Goal: Task Accomplishment & Management: Use online tool/utility

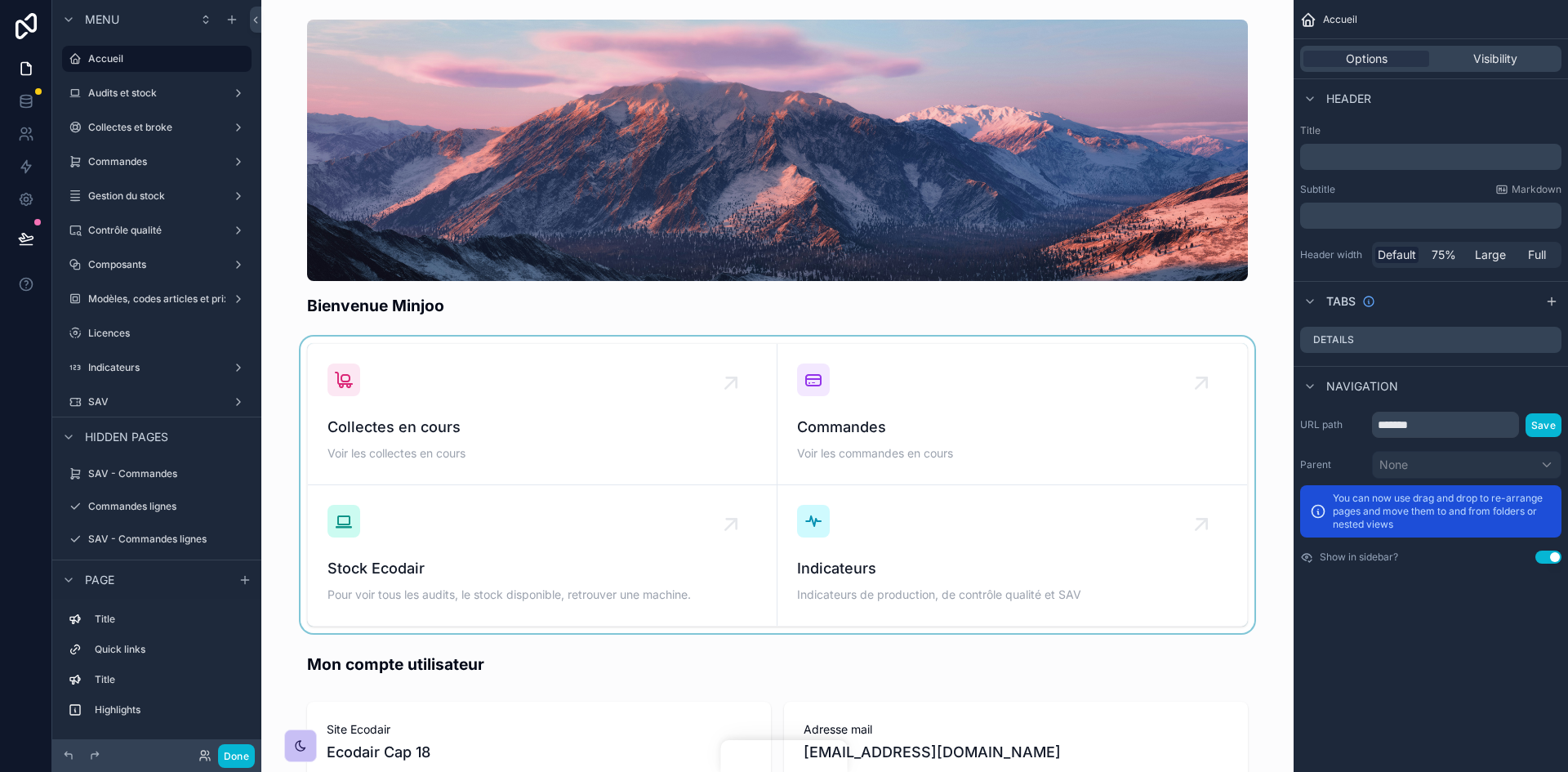
click at [940, 435] on div "scrollable content" at bounding box center [777, 485] width 1007 height 297
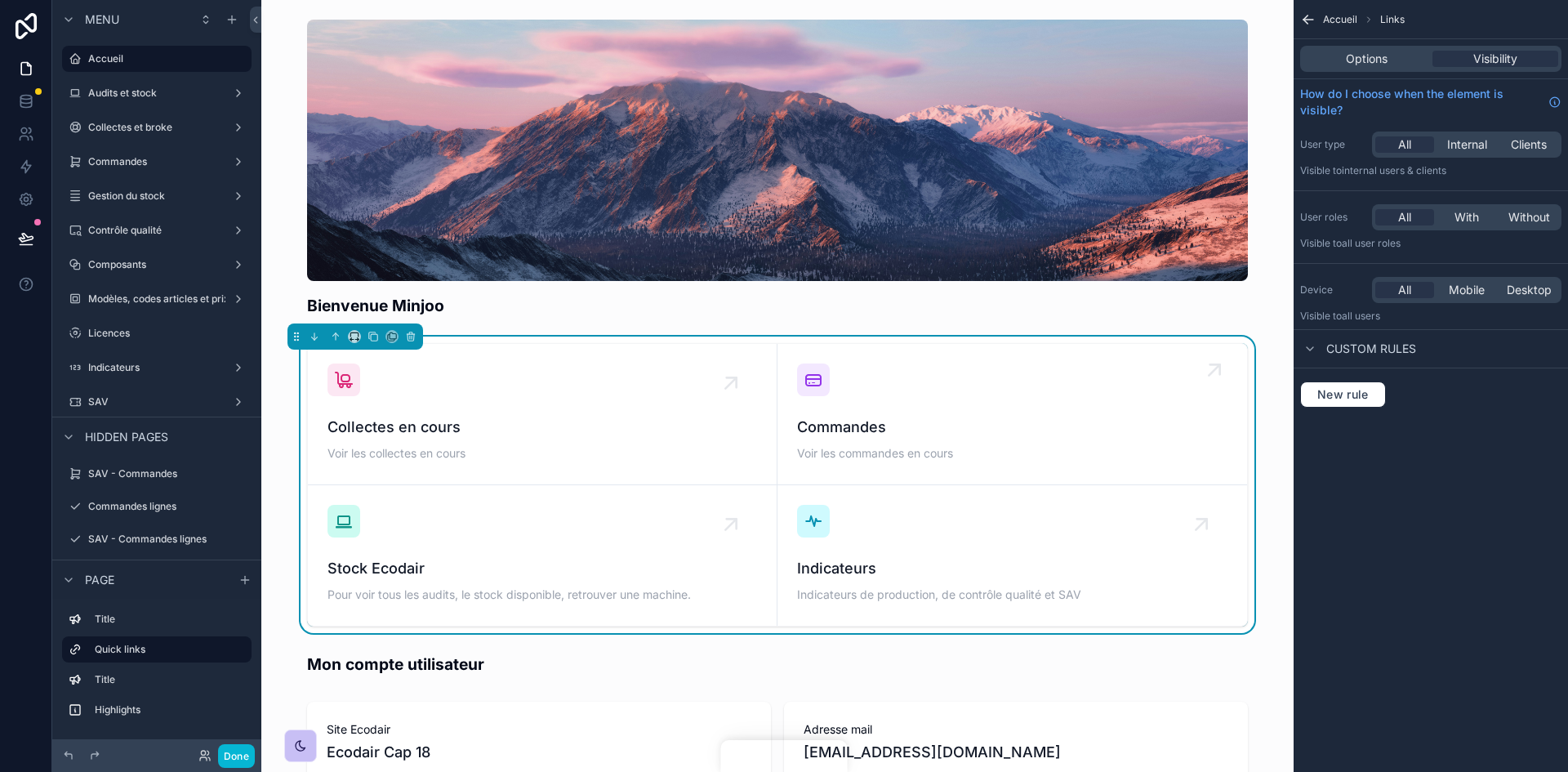
click at [896, 410] on div "Commandes Voir les commandes en cours" at bounding box center [1012, 414] width 431 height 101
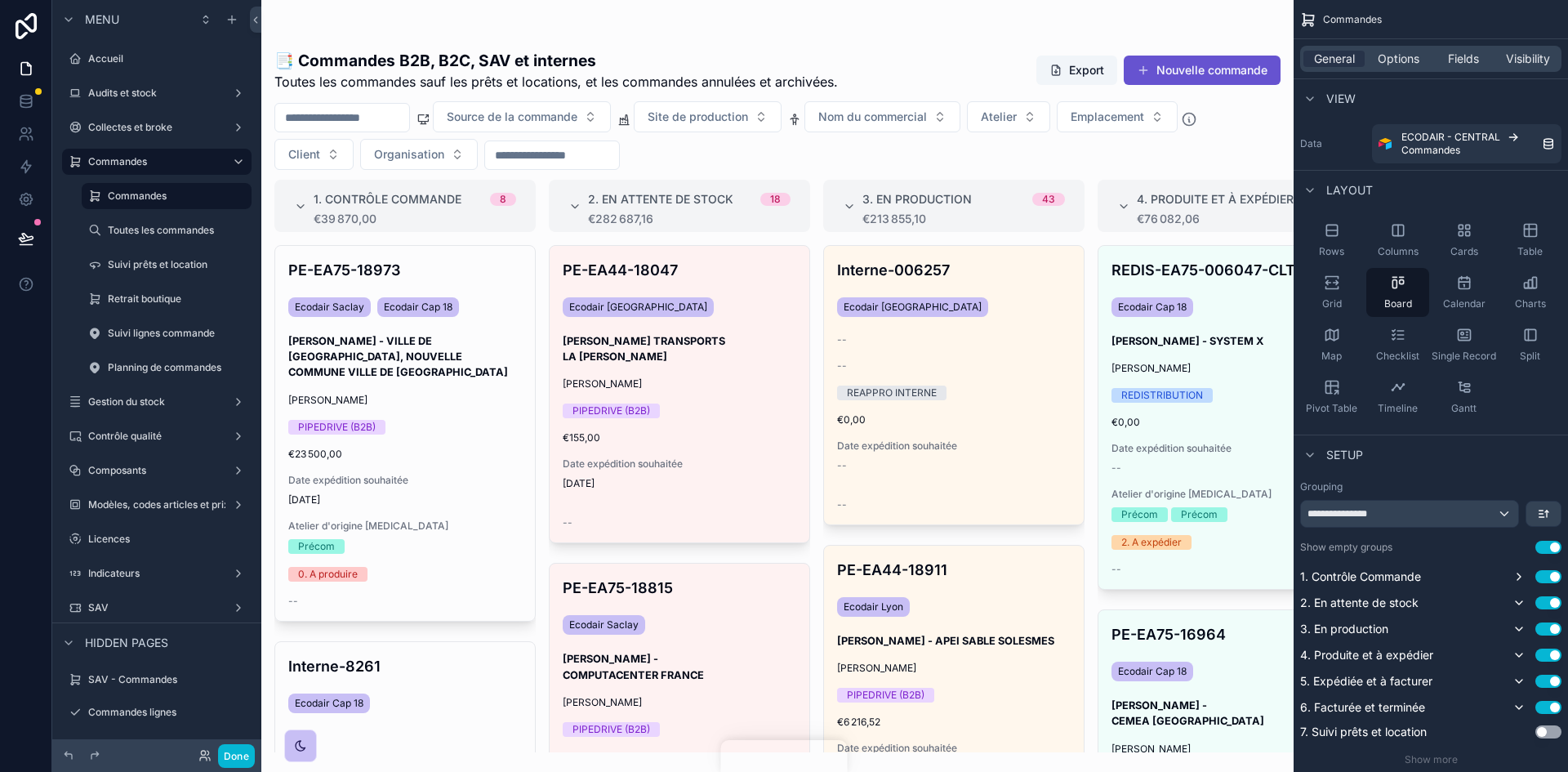
click at [969, 403] on div "scrollable content" at bounding box center [778, 386] width 1032 height 772
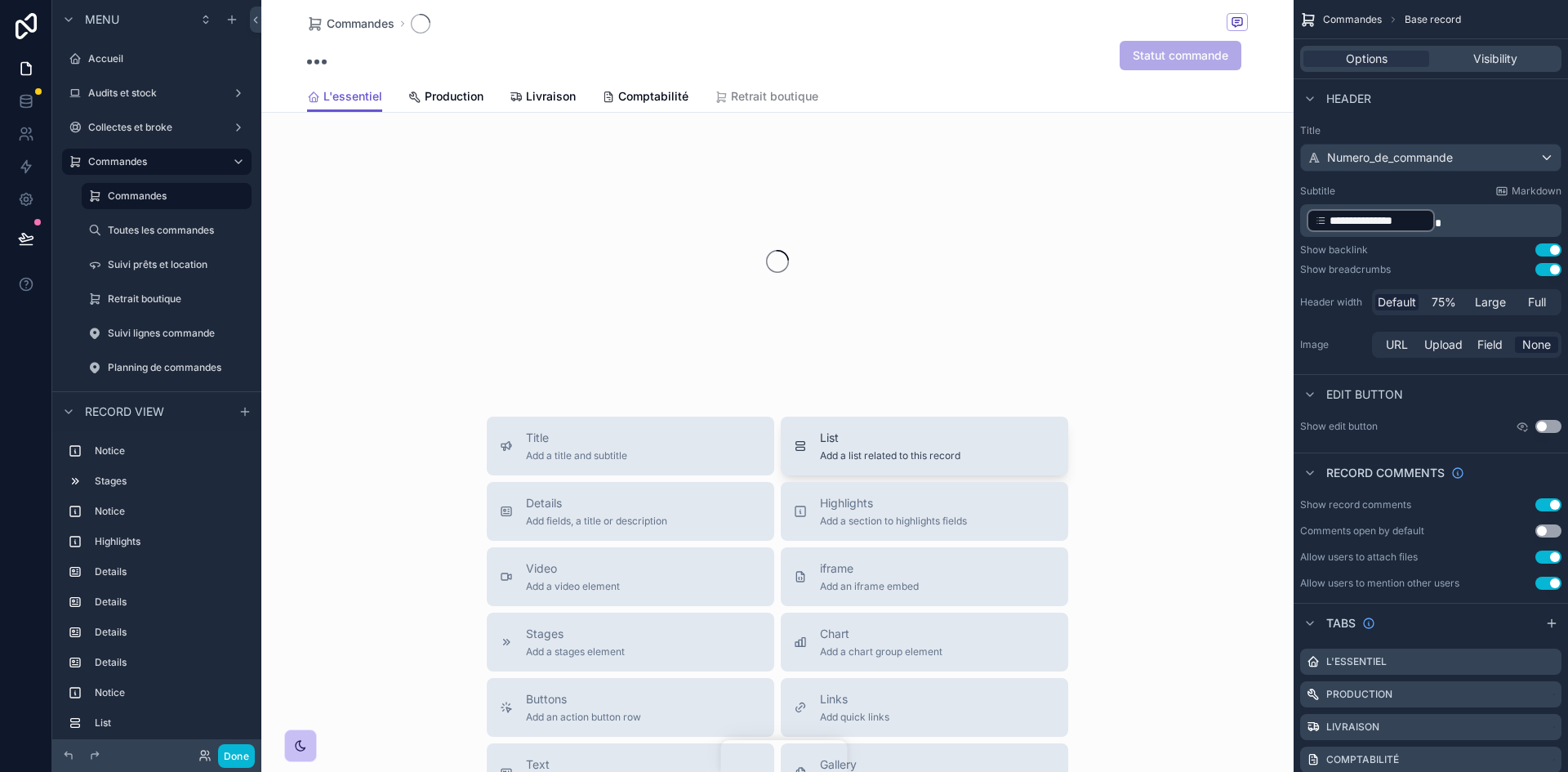
click at [1012, 453] on div "List Add a list related to this record" at bounding box center [924, 446] width 261 height 33
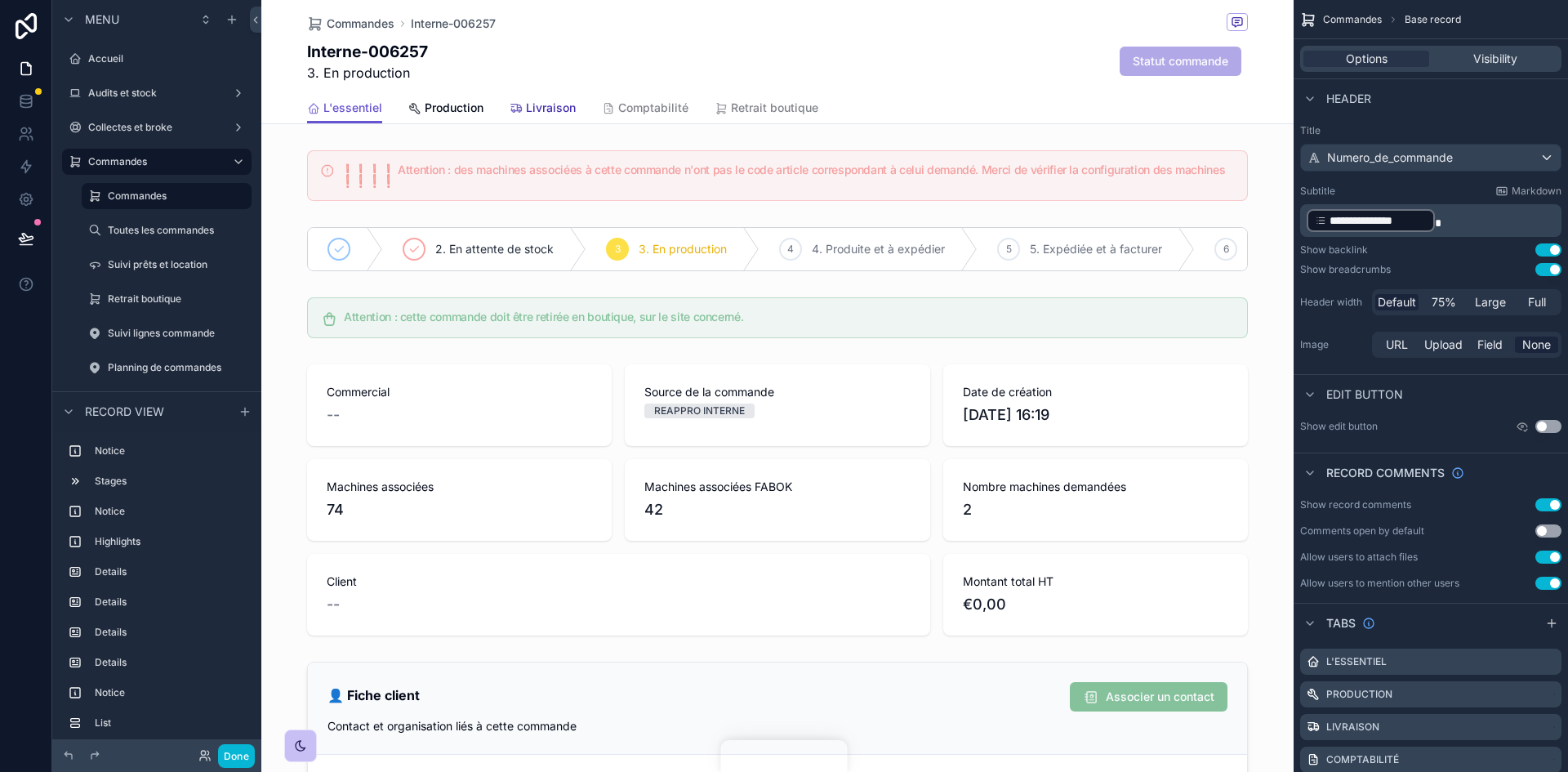
click at [530, 106] on span "Livraison" at bounding box center [551, 107] width 49 height 16
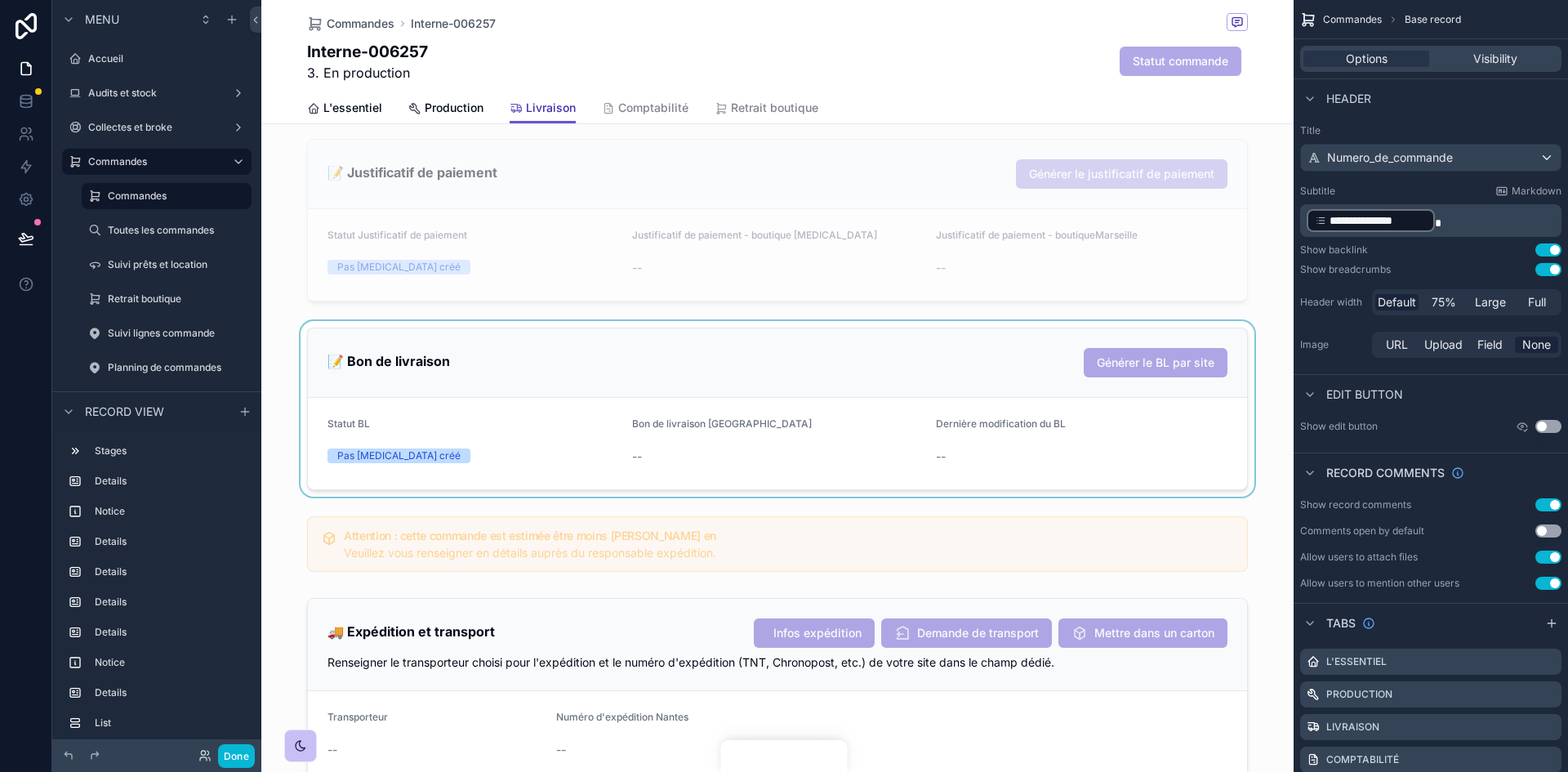
scroll to position [1143, 0]
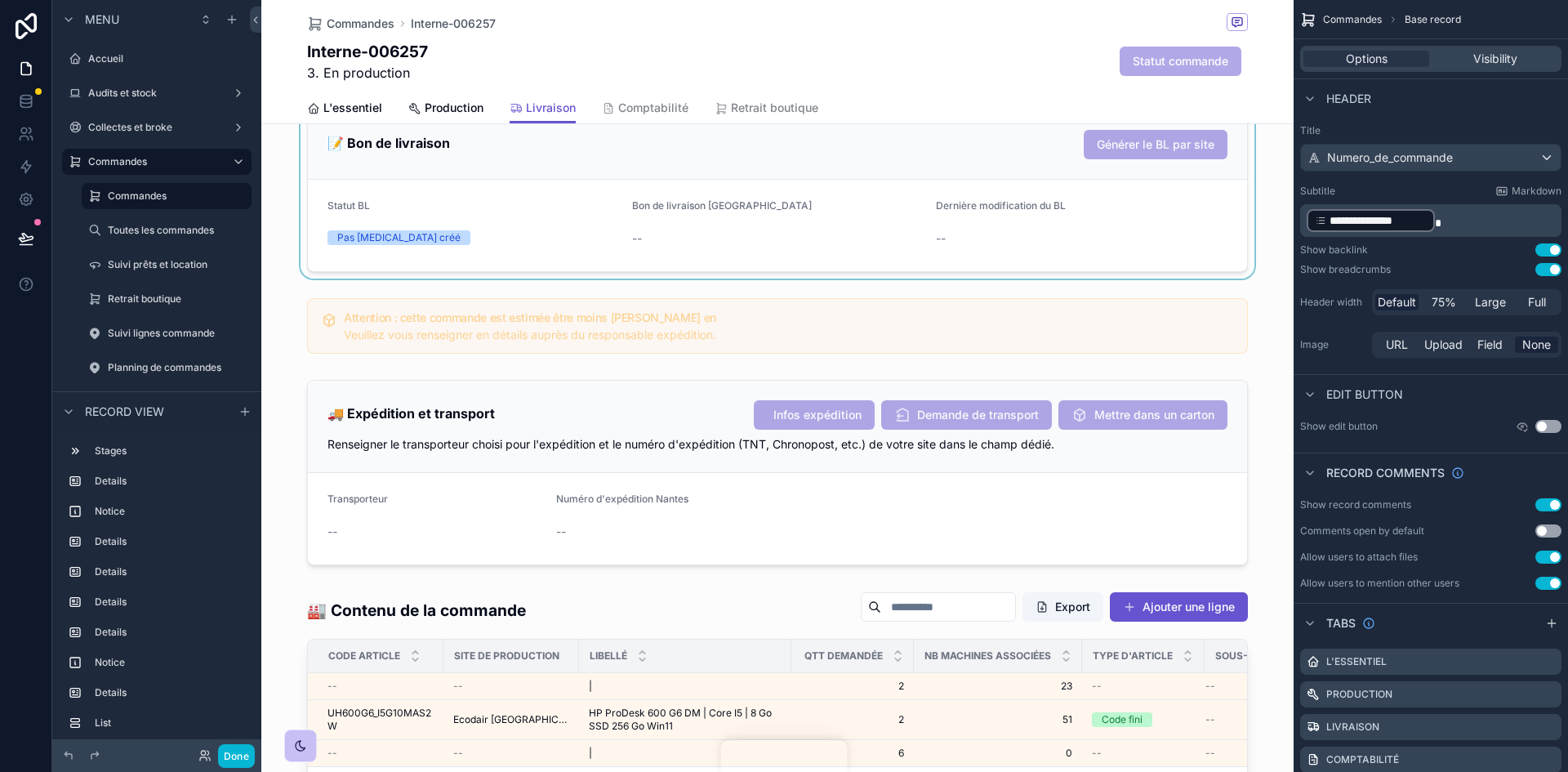
click at [1177, 535] on div "scrollable content" at bounding box center [778, 472] width 1032 height 199
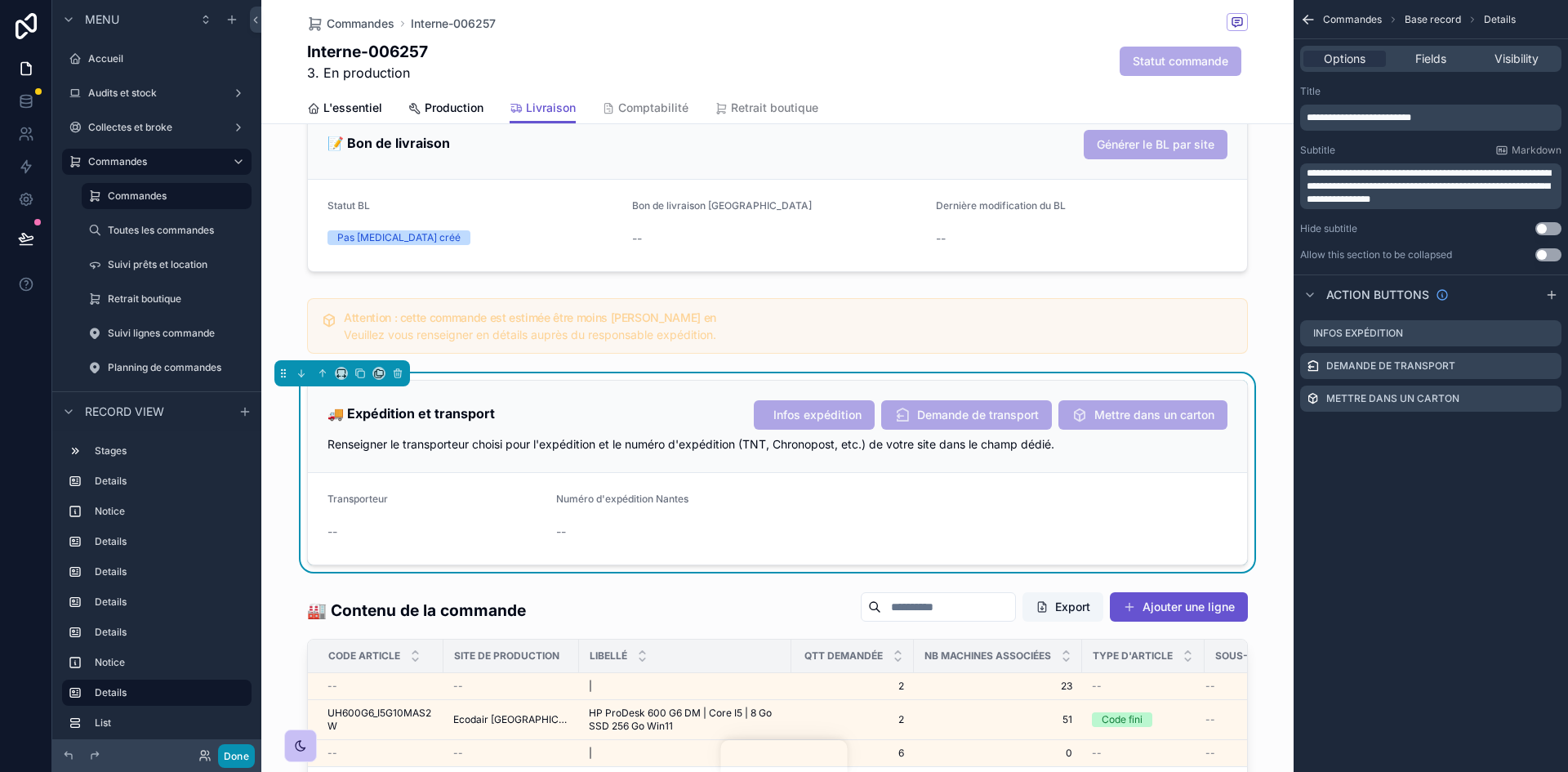
click at [250, 759] on button "Done" at bounding box center [236, 756] width 37 height 23
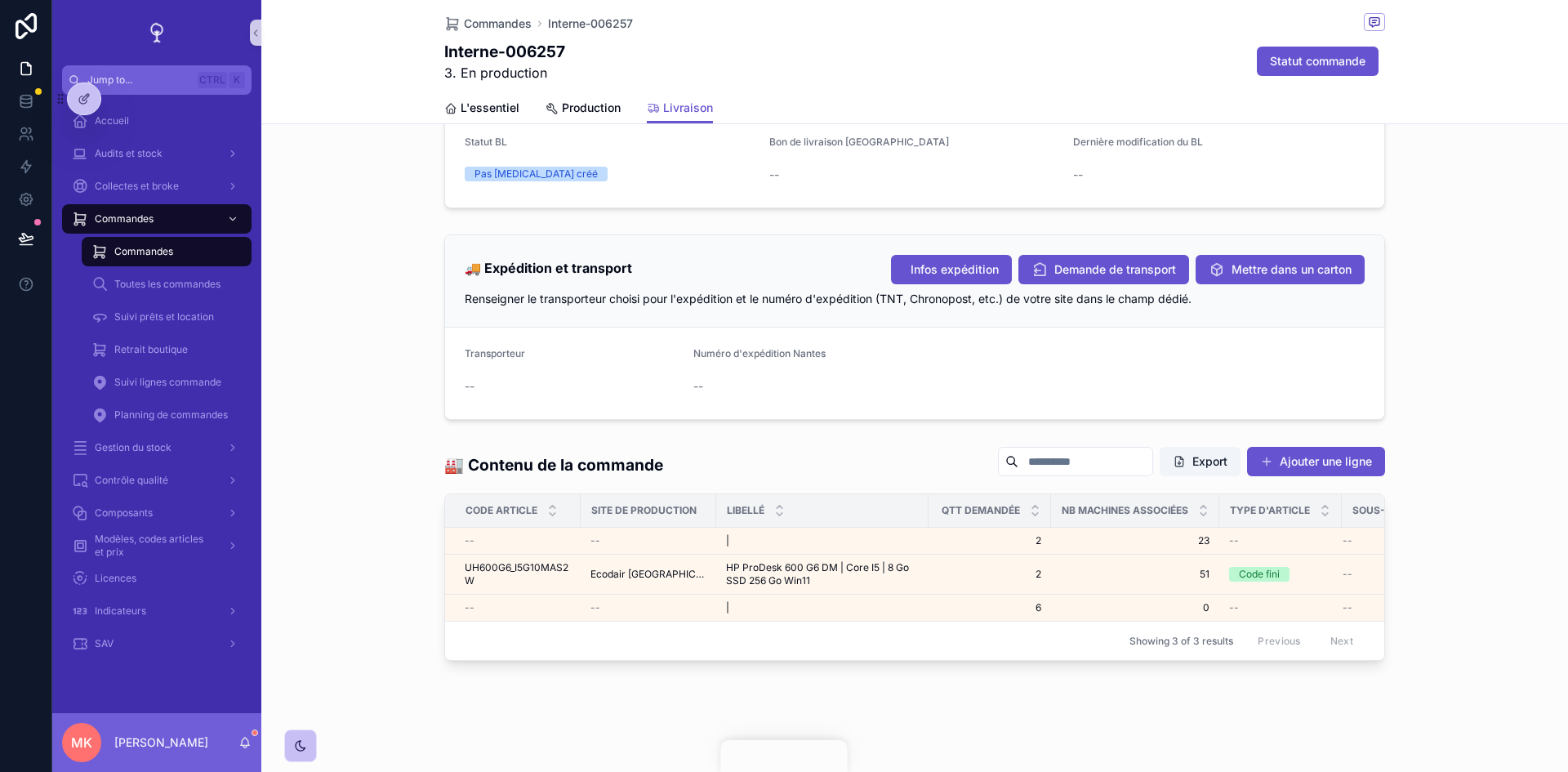
scroll to position [697, 0]
click at [1119, 255] on button "Demande de transport" at bounding box center [1104, 269] width 171 height 29
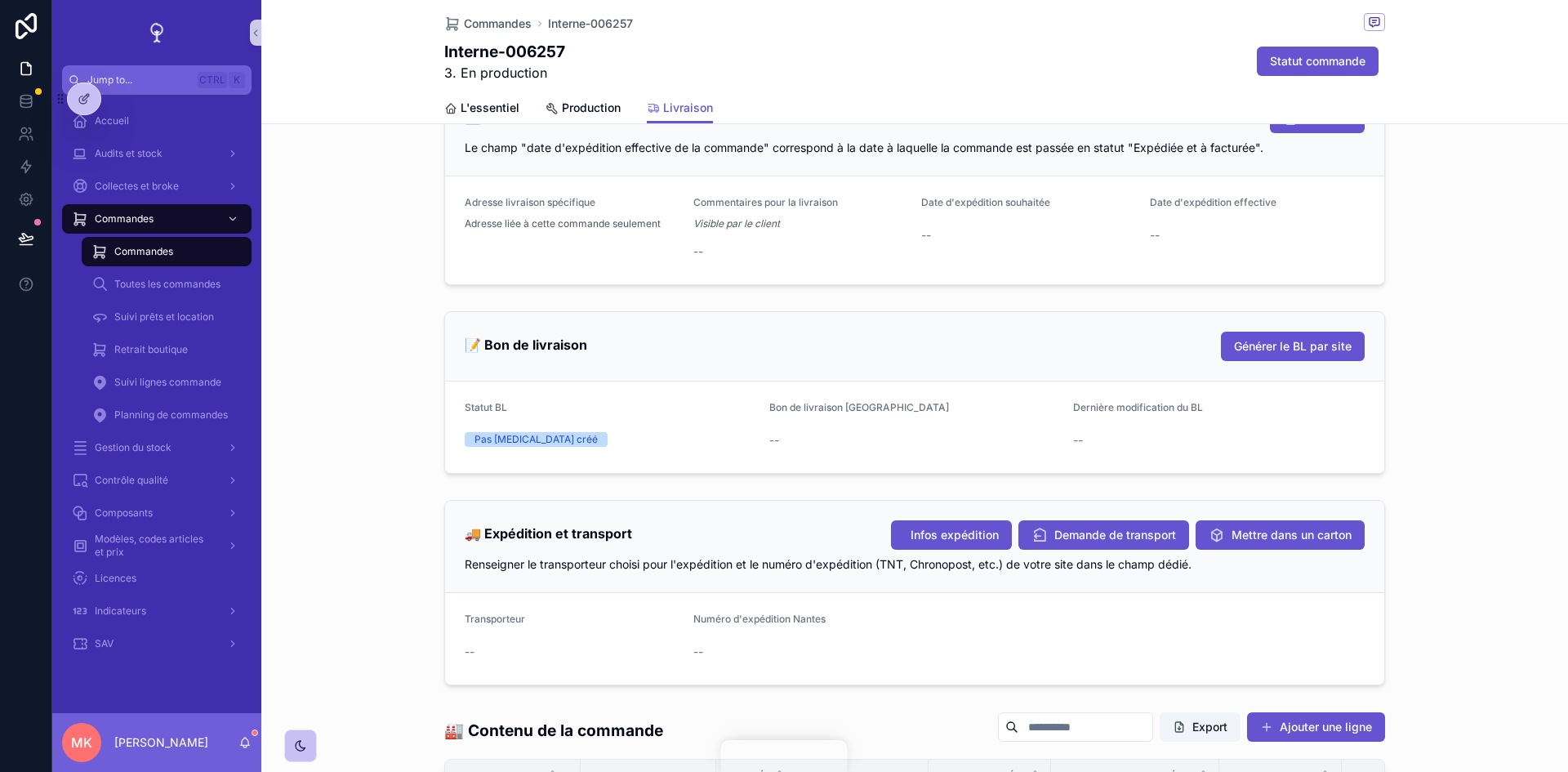
scroll to position [654, 0]
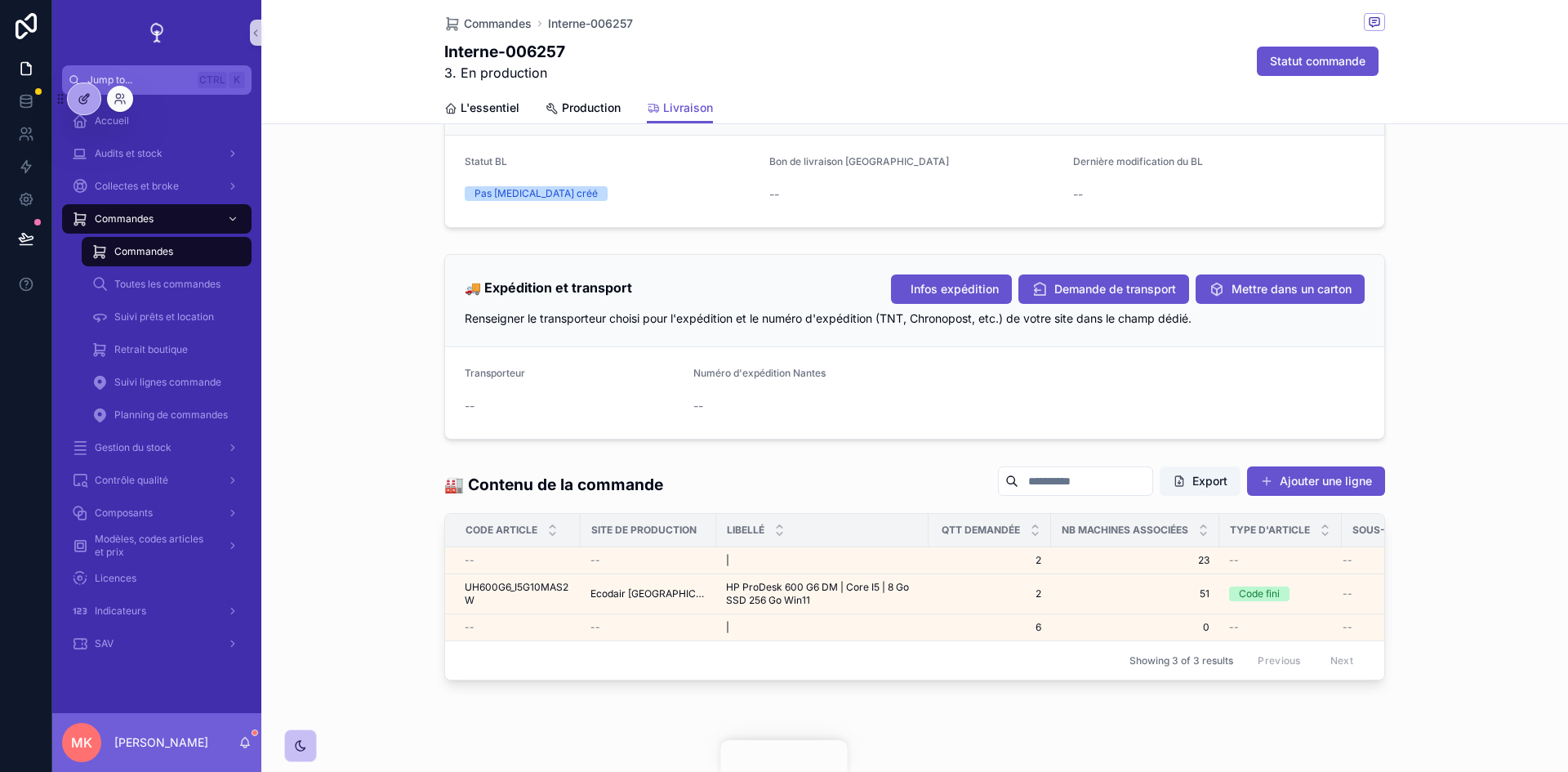
click at [95, 105] on div at bounding box center [84, 98] width 33 height 31
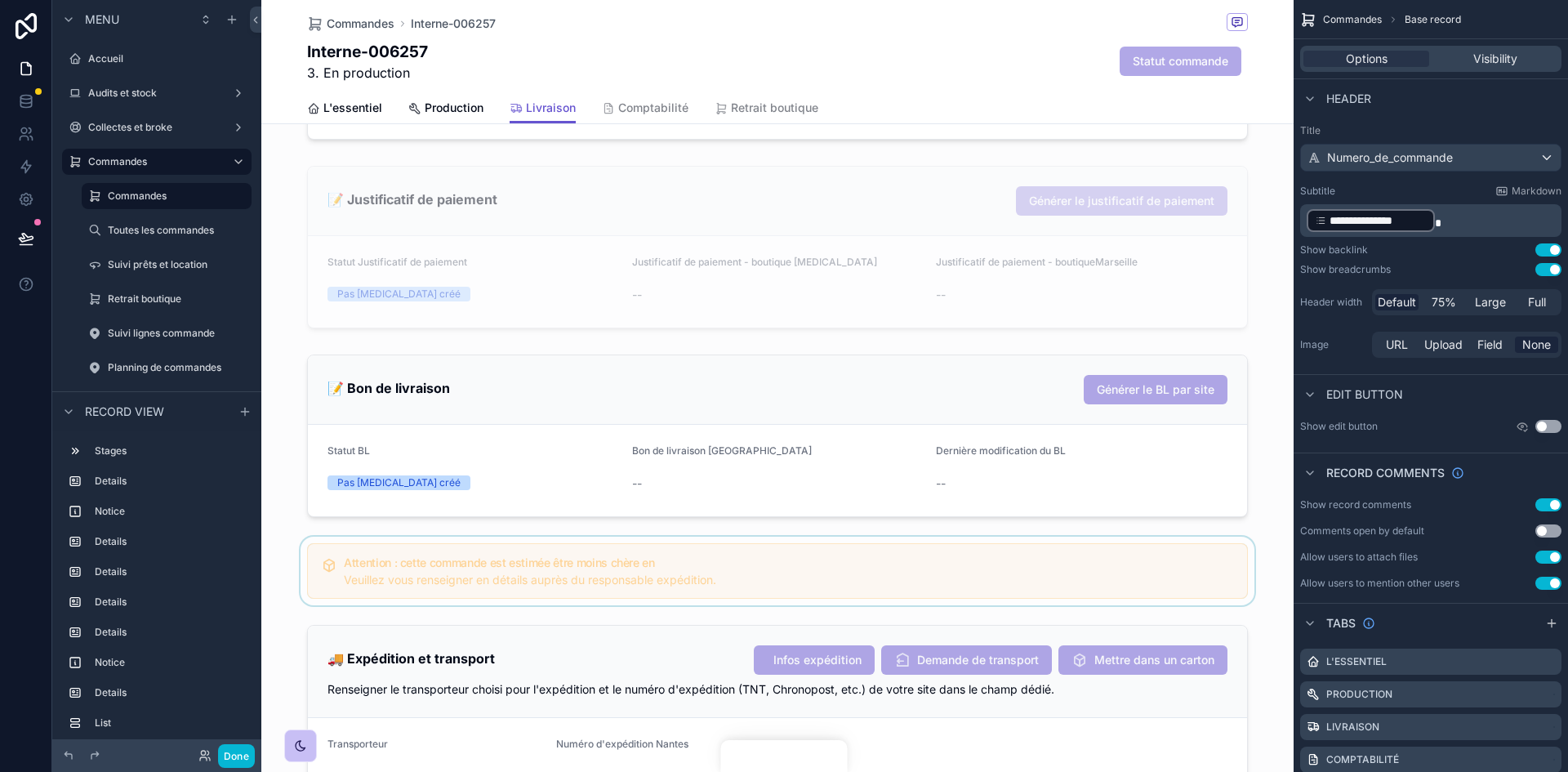
scroll to position [980, 0]
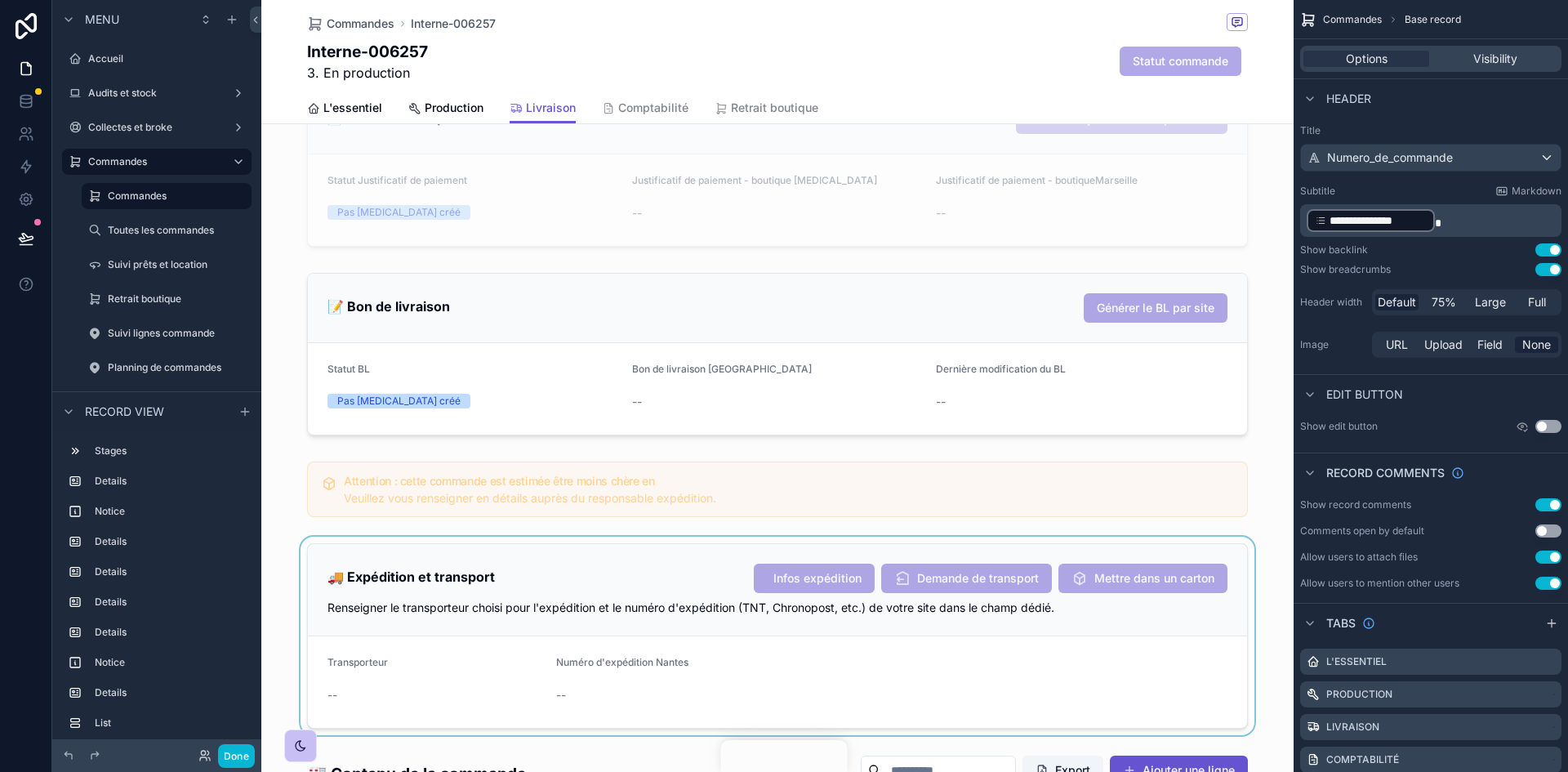
click at [1146, 650] on div "scrollable content" at bounding box center [778, 635] width 1032 height 199
